Goal: Information Seeking & Learning: Learn about a topic

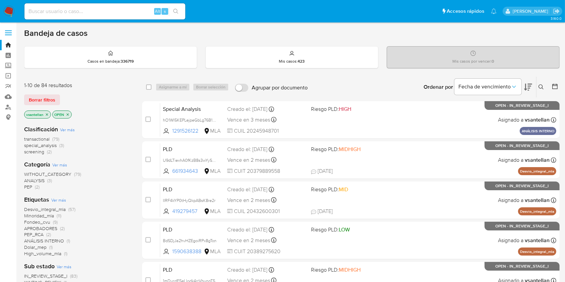
click at [301, 33] on div "Bandeja de casos" at bounding box center [291, 33] width 535 height 10
click at [276, 36] on div "Bandeja de casos" at bounding box center [291, 33] width 535 height 10
click at [542, 88] on icon at bounding box center [540, 86] width 5 height 5
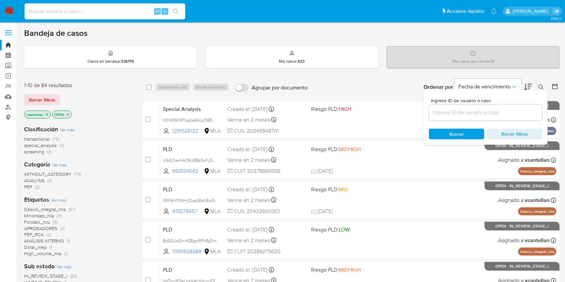
click at [499, 116] on input at bounding box center [485, 112] width 113 height 9
type input "139497653"
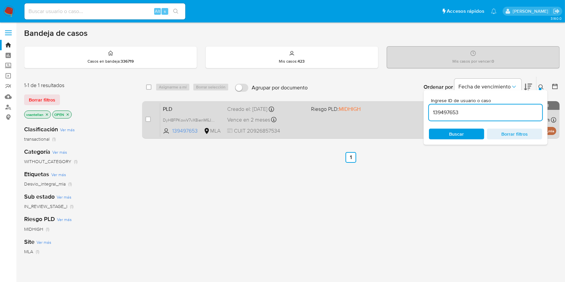
drag, startPoint x: 541, startPoint y: 86, endPoint x: 507, endPoint y: 104, distance: 38.5
click at [541, 86] on icon at bounding box center [540, 86] width 5 height 5
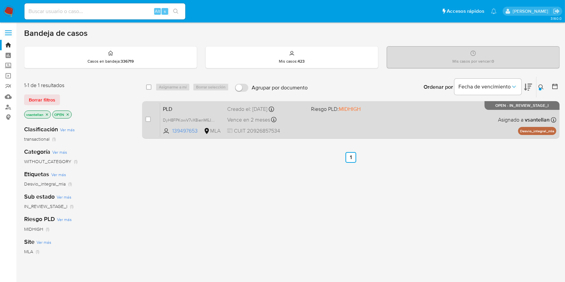
click at [463, 120] on div "PLD DyH8FPKowV7vX8ienM6JOn0v 139497653 MLA Riesgo PLD: MIDHIGH Creado el: [DATE…" at bounding box center [358, 120] width 396 height 34
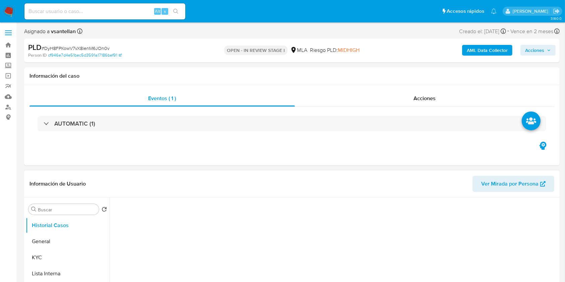
select select "10"
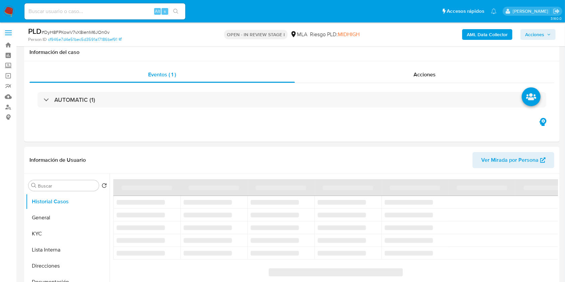
scroll to position [178, 0]
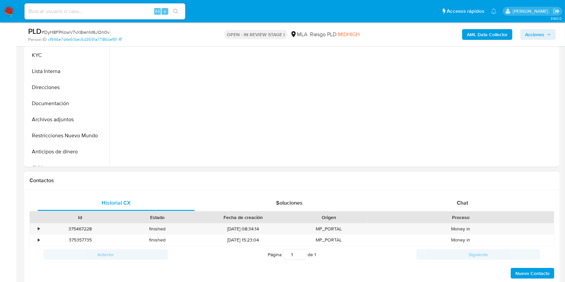
click at [498, 214] on div "Proceso" at bounding box center [460, 217] width 177 height 7
click at [492, 204] on div "Chat" at bounding box center [462, 203] width 157 height 16
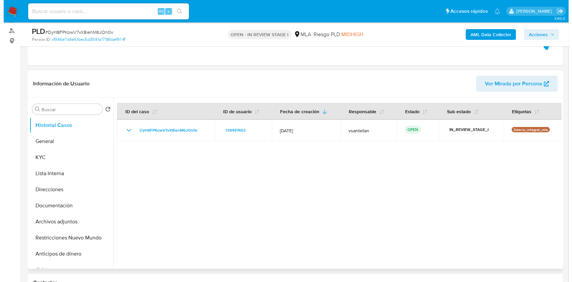
scroll to position [81, 0]
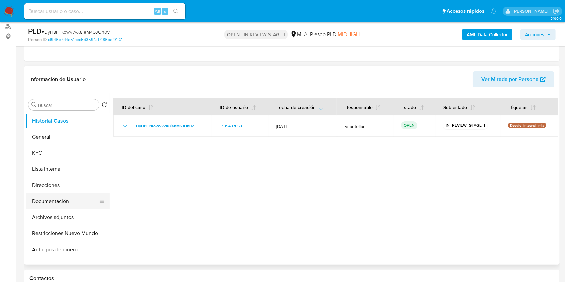
click at [79, 196] on button "Documentación" at bounding box center [65, 201] width 78 height 16
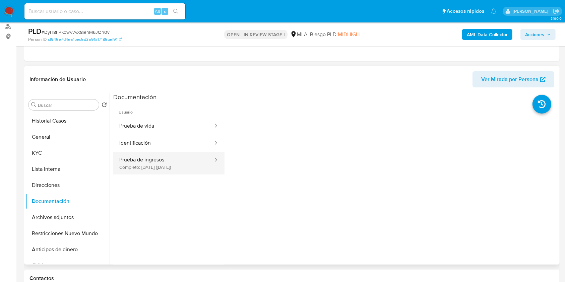
click at [156, 157] on button "Prueba de ingresos Completo: 26/05/2025 (hace 4 meses)" at bounding box center [163, 163] width 100 height 23
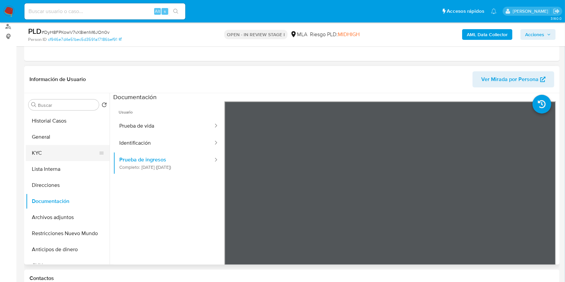
click at [57, 150] on button "KYC" at bounding box center [65, 153] width 78 height 16
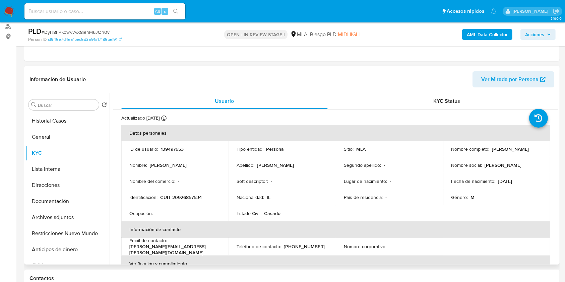
click at [193, 199] on p "CUIT 20926857534" at bounding box center [181, 197] width 42 height 6
copy p "20926857534"
click at [493, 34] on b "AML Data Collector" at bounding box center [486, 34] width 41 height 11
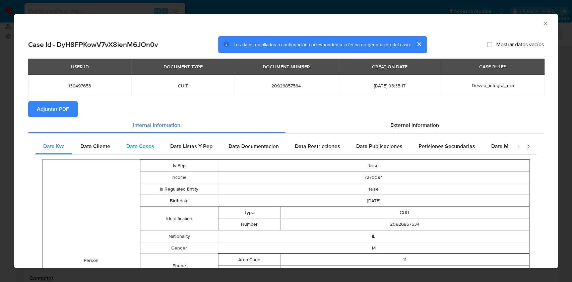
drag, startPoint x: 94, startPoint y: 141, endPoint x: 145, endPoint y: 147, distance: 51.7
click at [94, 141] on div "Data Cliente" at bounding box center [95, 146] width 46 height 16
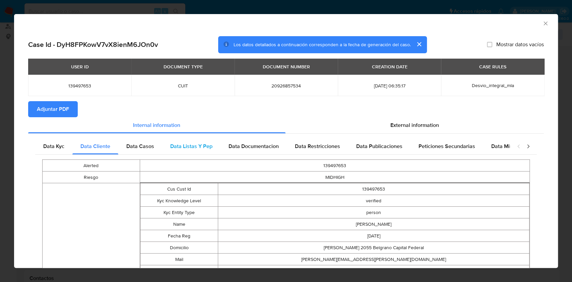
click at [171, 151] on div "Data Listas Y Pep" at bounding box center [191, 146] width 58 height 16
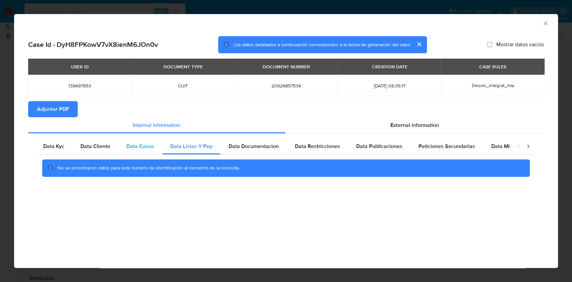
click at [144, 142] on span "Data Casos" at bounding box center [140, 146] width 28 height 8
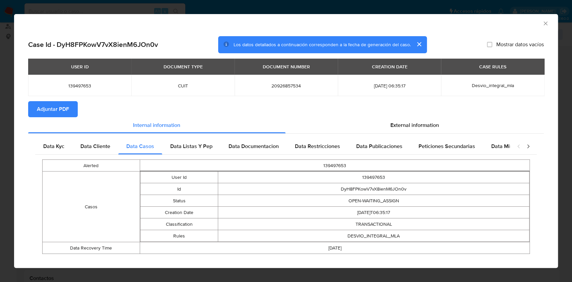
click at [236, 134] on div "Data Kyc Data Cliente Data Casos Data Listas Y Pep Data Documentacion Data Rest…" at bounding box center [285, 199] width 515 height 130
click at [244, 141] on div "Data Documentacion" at bounding box center [253, 146] width 66 height 16
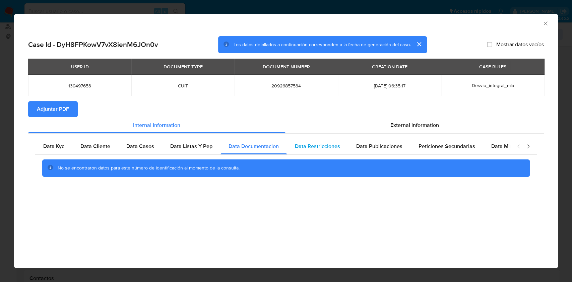
click at [332, 140] on div "Data Restricciones" at bounding box center [317, 146] width 61 height 16
click at [381, 151] on div "Data Publicaciones" at bounding box center [379, 146] width 62 height 16
drag, startPoint x: 461, startPoint y: 150, endPoint x: 473, endPoint y: 148, distance: 12.9
click at [462, 149] on span "Peticiones Secundarias" at bounding box center [446, 146] width 57 height 8
click at [485, 142] on div "Data Minoridad" at bounding box center [509, 146] width 53 height 16
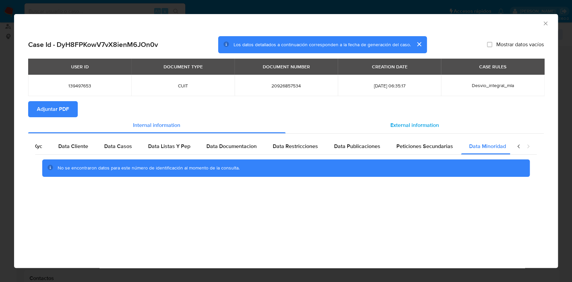
scroll to position [0, 22]
click at [386, 121] on div "External information" at bounding box center [414, 125] width 258 height 16
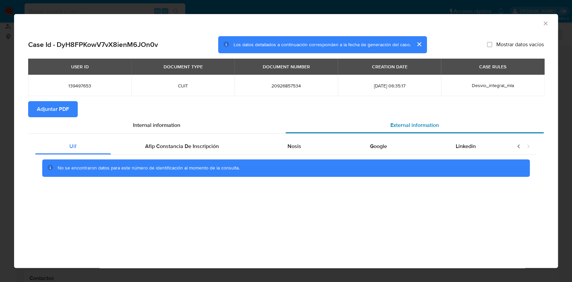
scroll to position [0, 0]
click at [216, 147] on span "Afip Constancia De Inscripción" at bounding box center [182, 146] width 74 height 8
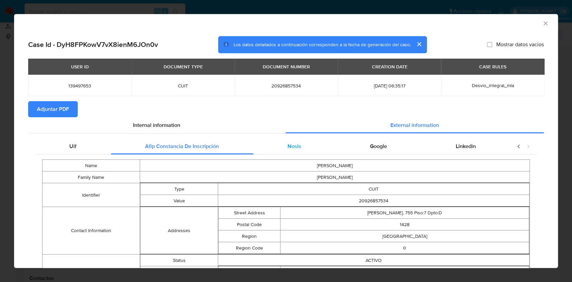
click at [291, 143] on span "Nosis" at bounding box center [294, 146] width 14 height 8
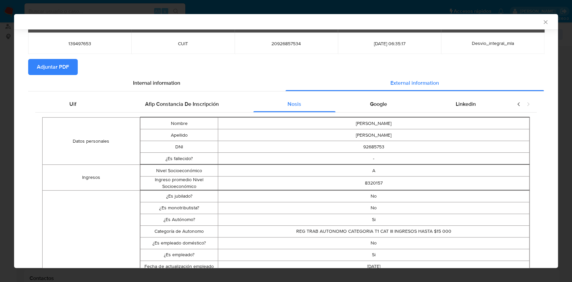
scroll to position [8, 0]
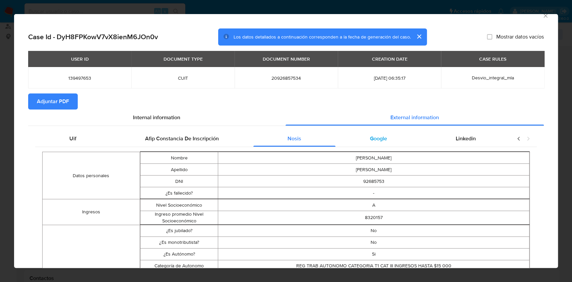
click at [391, 140] on div "Google" at bounding box center [378, 139] width 86 height 16
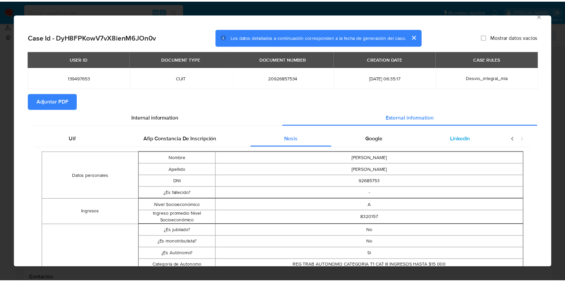
scroll to position [0, 0]
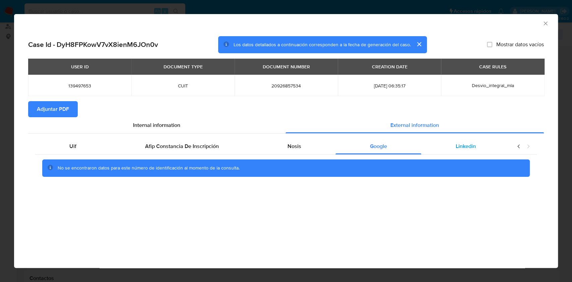
click at [461, 138] on div "Linkedin" at bounding box center [465, 146] width 89 height 16
click at [37, 108] on span "Adjuntar PDF" at bounding box center [53, 109] width 32 height 15
click at [540, 25] on div "AML Data Collector" at bounding box center [280, 22] width 523 height 7
click at [544, 22] on icon "Cerrar ventana" at bounding box center [545, 23] width 4 height 4
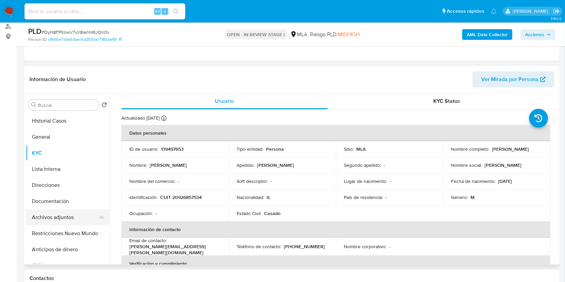
click at [76, 213] on button "Archivos adjuntos" at bounding box center [65, 217] width 78 height 16
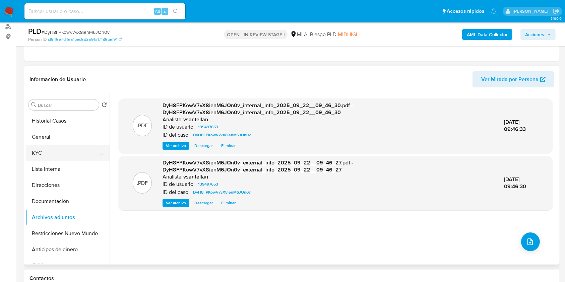
click at [77, 150] on button "KYC" at bounding box center [65, 153] width 78 height 16
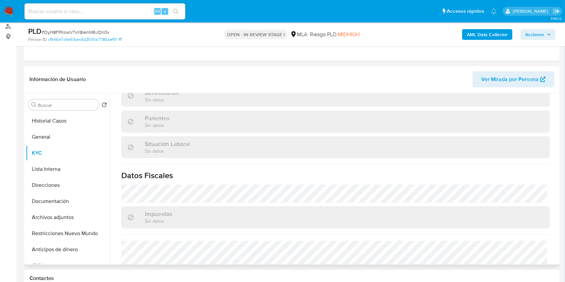
scroll to position [312, 0]
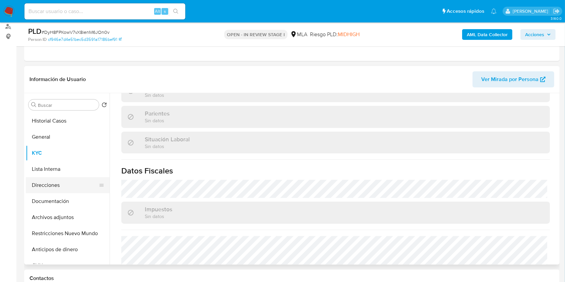
click at [53, 187] on button "Direcciones" at bounding box center [65, 185] width 78 height 16
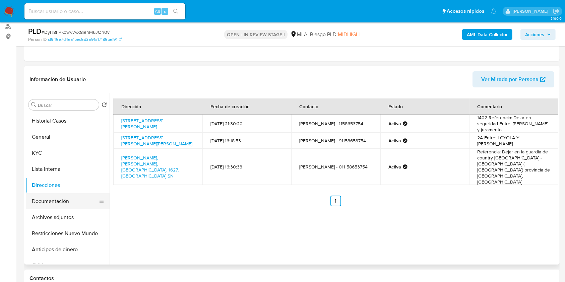
click at [64, 201] on button "Documentación" at bounding box center [65, 201] width 78 height 16
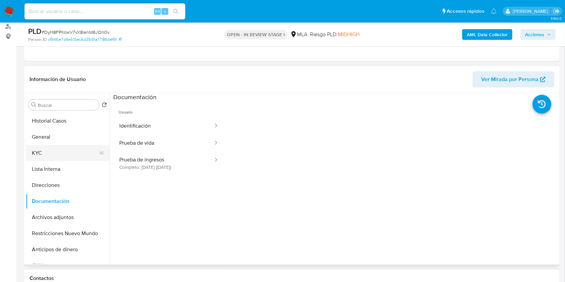
click at [50, 152] on button "KYC" at bounding box center [65, 153] width 78 height 16
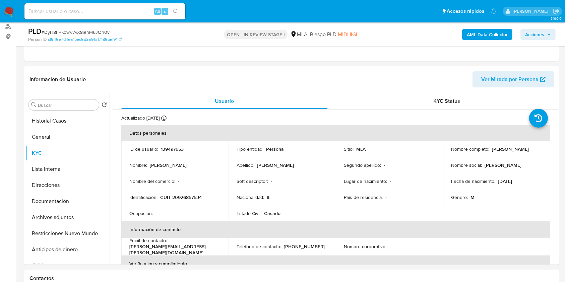
scroll to position [265, 0]
